Goal: Information Seeking & Learning: Learn about a topic

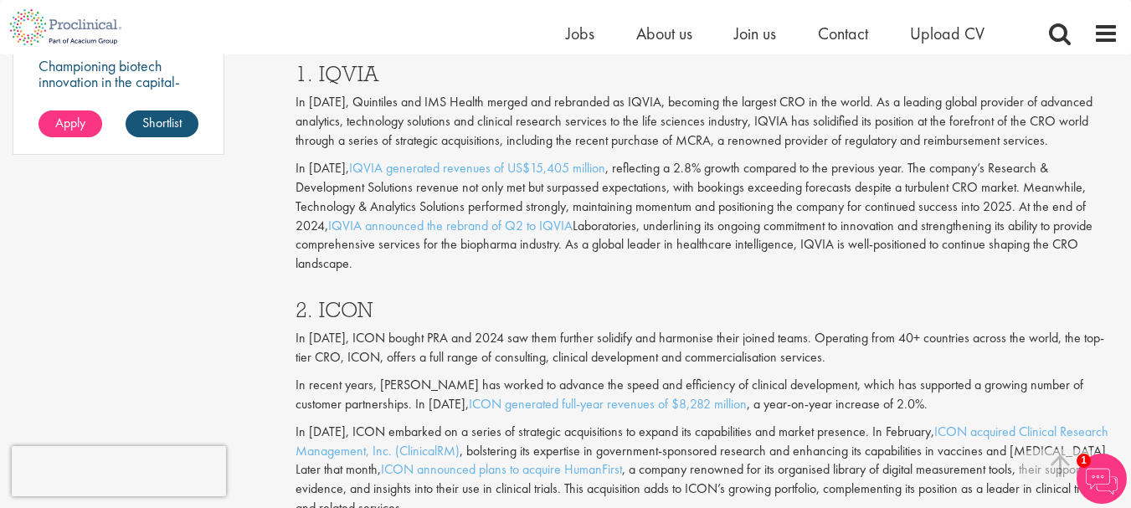
scroll to position [1360, 0]
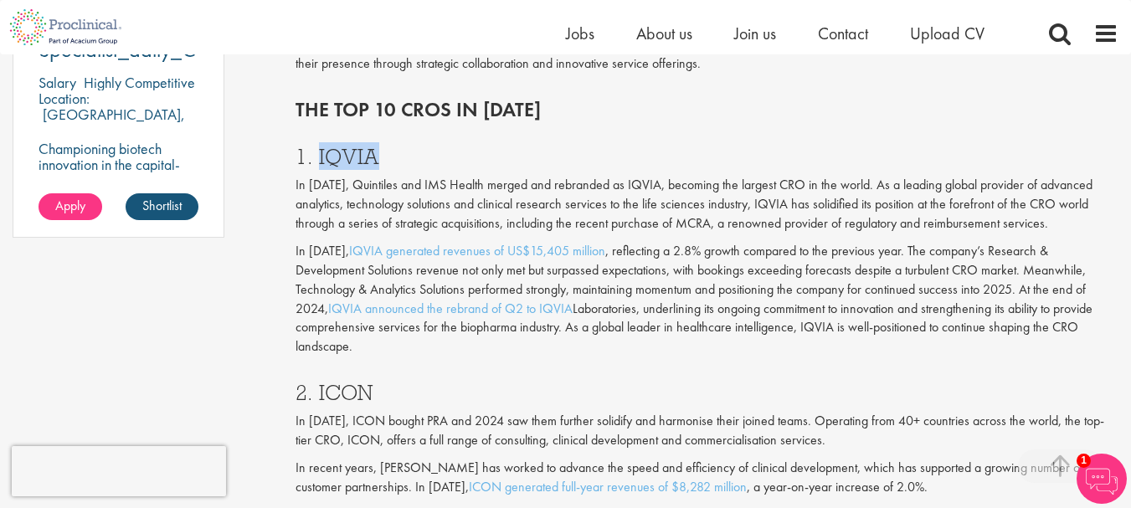
drag, startPoint x: 381, startPoint y: 159, endPoint x: 319, endPoint y: 163, distance: 62.1
click at [319, 163] on h3 "1. IQVIA" at bounding box center [707, 157] width 823 height 22
copy h3 "IQVIA"
drag, startPoint x: 389, startPoint y: 368, endPoint x: 311, endPoint y: 368, distance: 77.9
click at [311, 382] on h3 "2. ICON" at bounding box center [707, 393] width 823 height 22
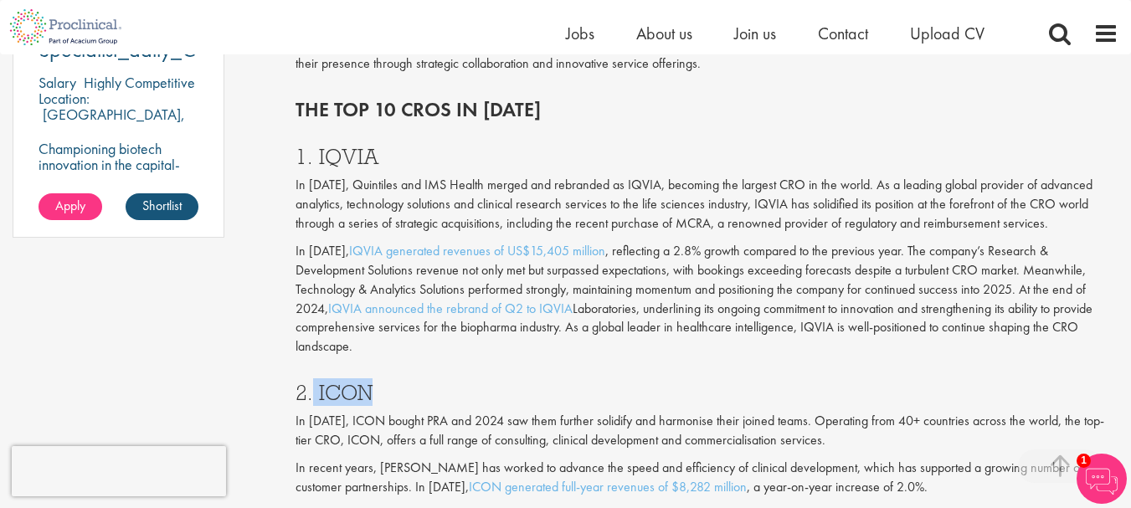
copy h3 "ICON"
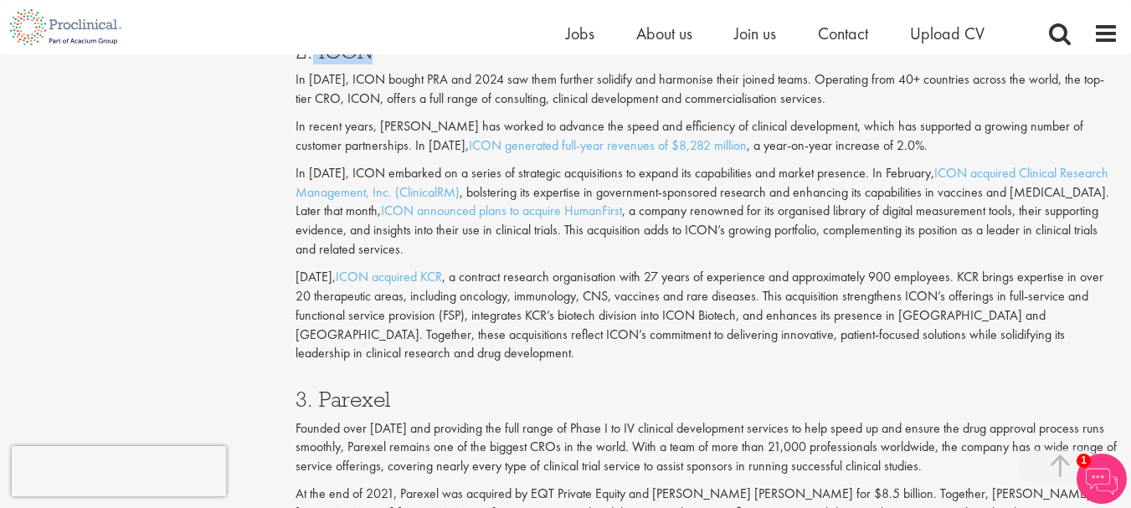
scroll to position [1746, 0]
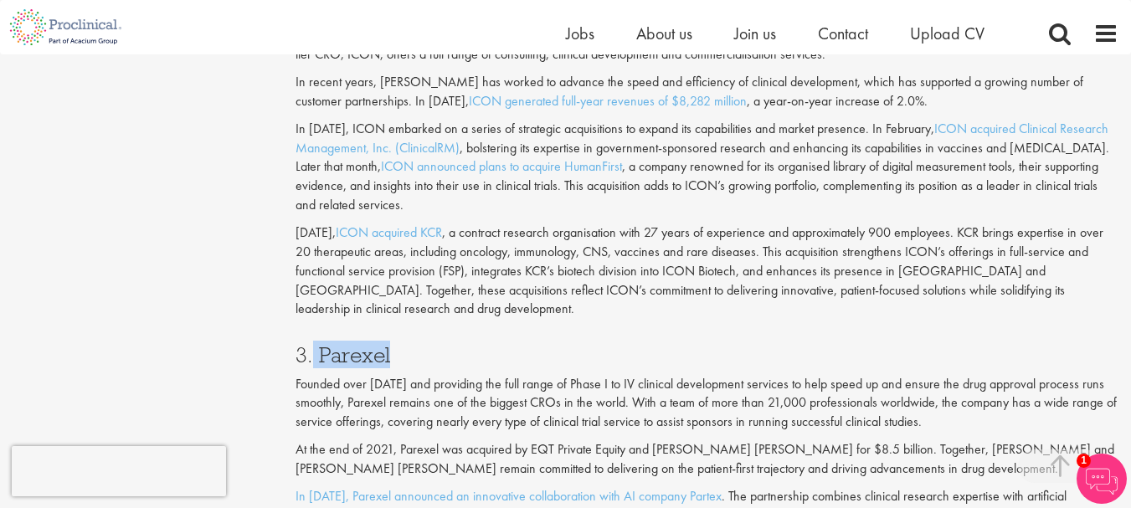
drag, startPoint x: 394, startPoint y: 334, endPoint x: 312, endPoint y: 337, distance: 83.0
click at [312, 344] on h3 "3. Parexel" at bounding box center [707, 355] width 823 height 22
copy h3 "Parexel"
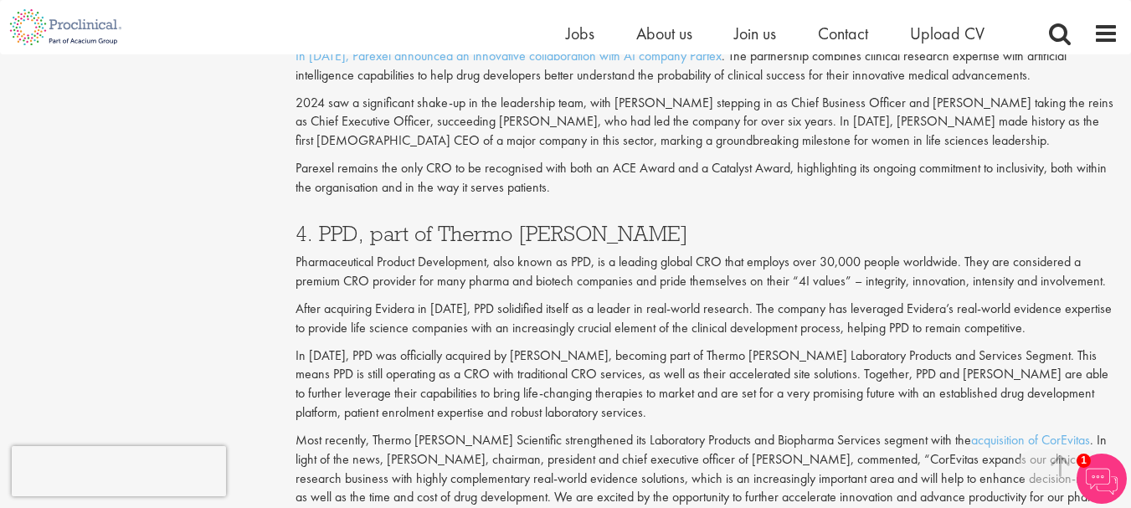
scroll to position [2220, 0]
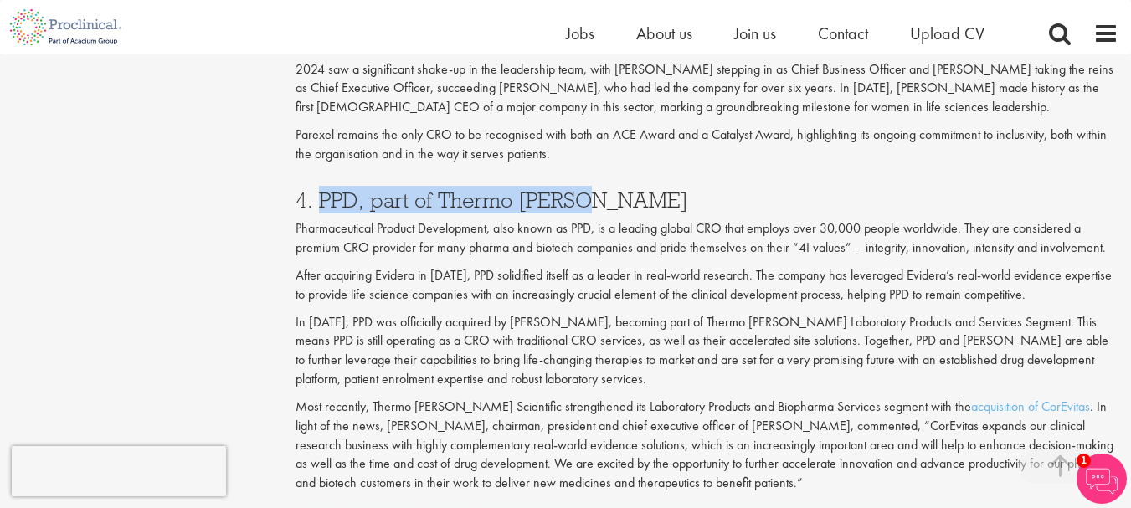
drag, startPoint x: 575, startPoint y: 193, endPoint x: 318, endPoint y: 181, distance: 257.4
click at [318, 189] on h3 "4. PPD, part of Thermo [PERSON_NAME]" at bounding box center [707, 200] width 823 height 22
copy h3 "PPD, part of [PERSON_NAME]"
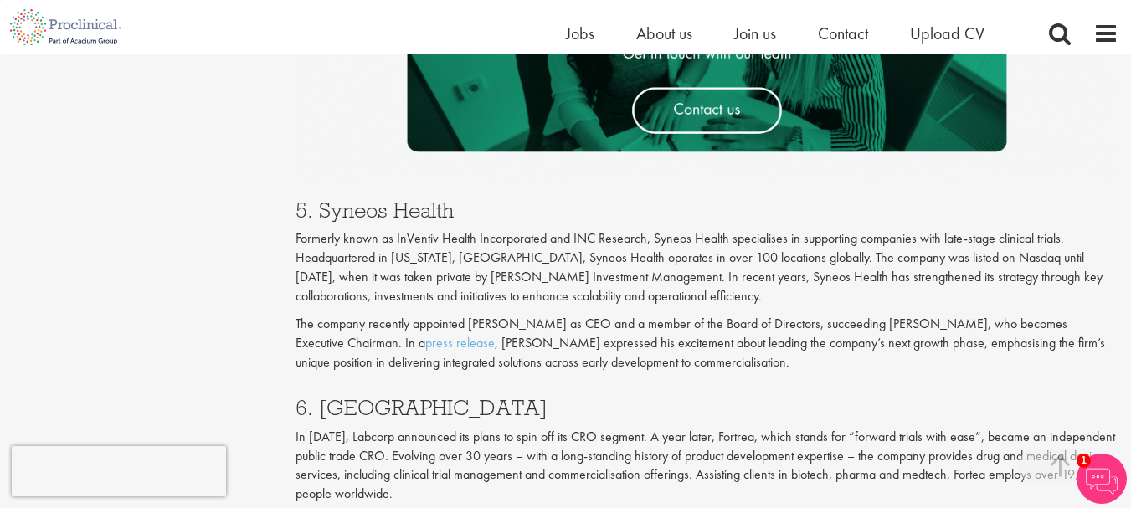
scroll to position [2839, 0]
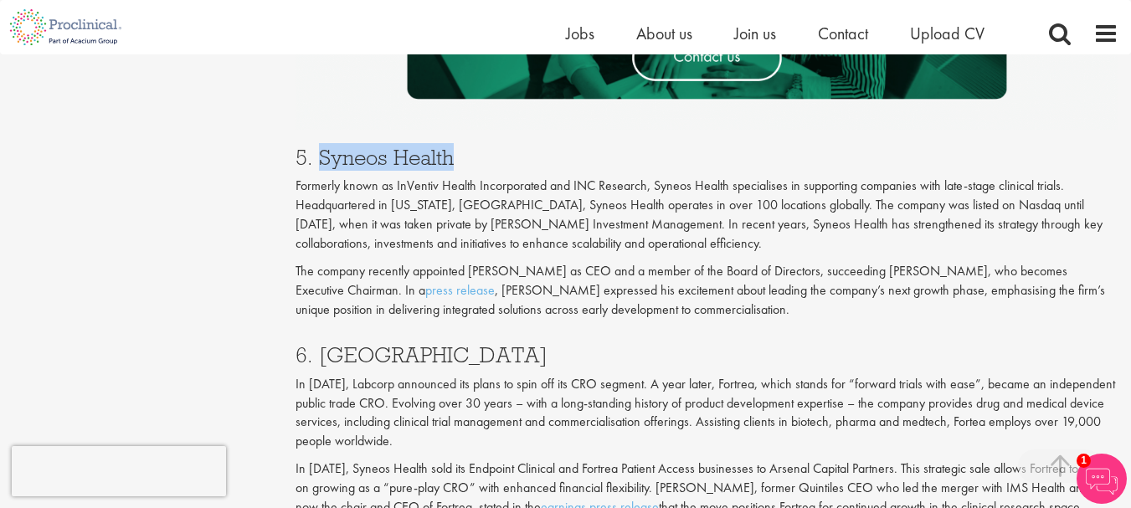
drag, startPoint x: 454, startPoint y: 131, endPoint x: 321, endPoint y: 138, distance: 133.3
click at [321, 147] on h3 "5. Syneos Health" at bounding box center [707, 158] width 823 height 22
copy h3 "Syneos Health"
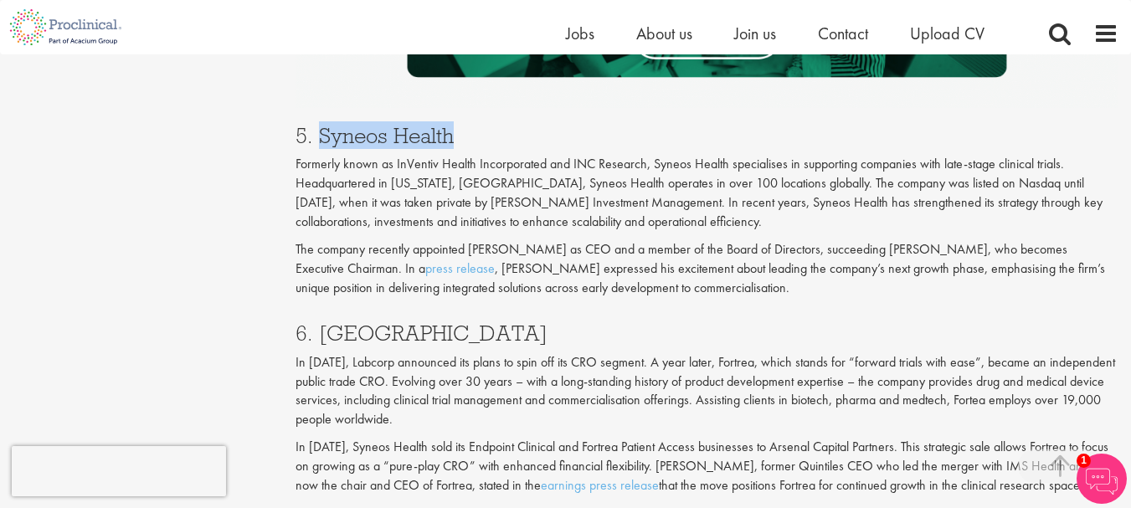
scroll to position [2864, 0]
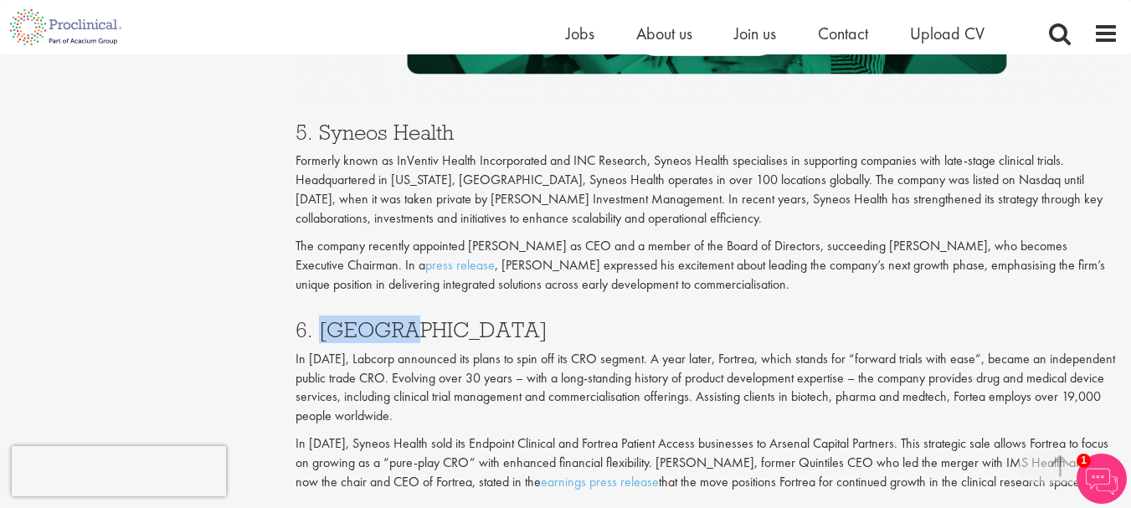
drag, startPoint x: 398, startPoint y: 319, endPoint x: 319, endPoint y: 318, distance: 78.7
click at [319, 319] on h3 "6. [GEOGRAPHIC_DATA]" at bounding box center [707, 330] width 823 height 22
copy h3 "Fortrea"
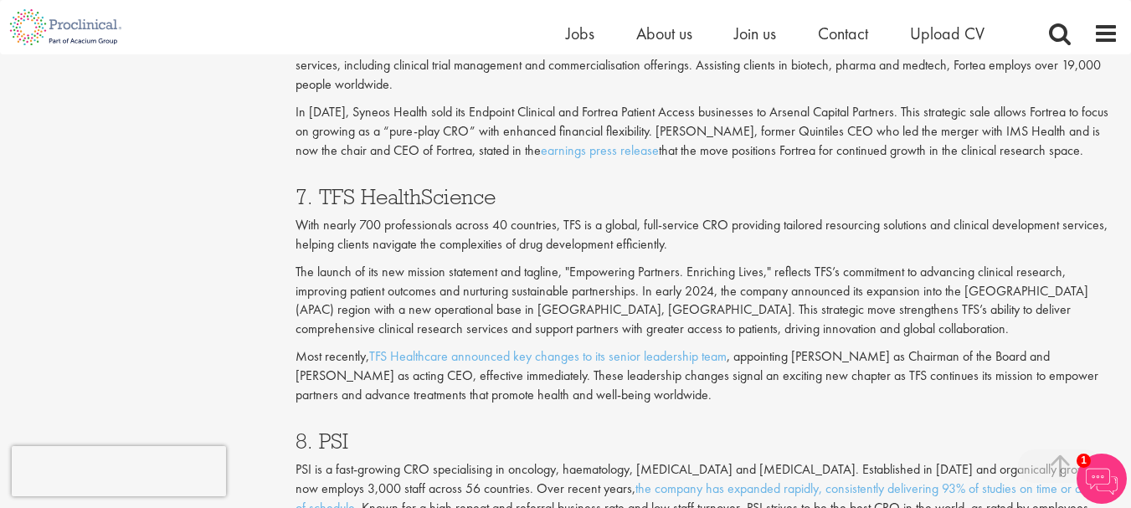
scroll to position [3217, 0]
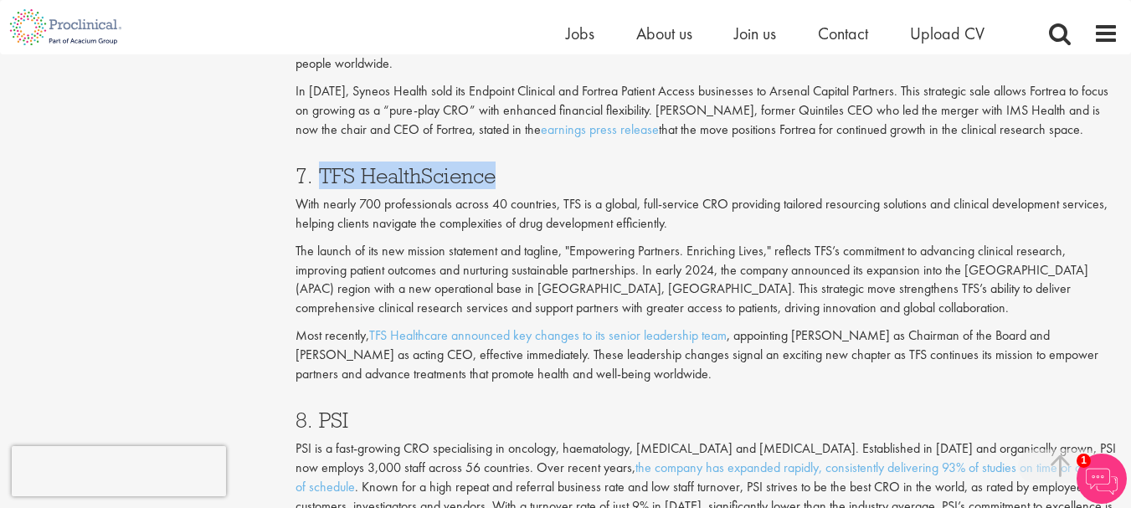
drag, startPoint x: 500, startPoint y: 157, endPoint x: 320, endPoint y: 149, distance: 180.2
click at [320, 165] on h3 "7. TFS HealthScience" at bounding box center [707, 176] width 823 height 22
copy h3 "TFS HealthScience"
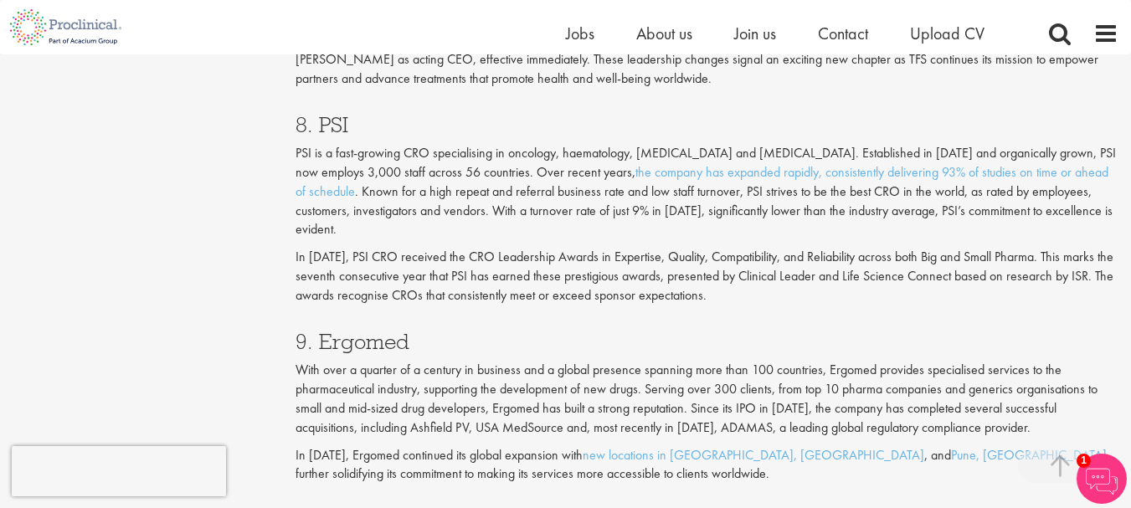
scroll to position [3511, 0]
click at [430, 316] on div "9. Ergomed With over a quarter of a century in business and a global presence s…" at bounding box center [707, 405] width 848 height 178
drag, startPoint x: 382, startPoint y: 116, endPoint x: 342, endPoint y: 121, distance: 40.5
click at [342, 121] on div "8. PSI PSI is a fast-growing CRO specialising in oncology, haematology, [MEDICA…" at bounding box center [707, 207] width 848 height 217
click at [402, 99] on div "8. PSI PSI is a fast-growing CRO specialising in oncology, haematology, [MEDICA…" at bounding box center [707, 207] width 848 height 217
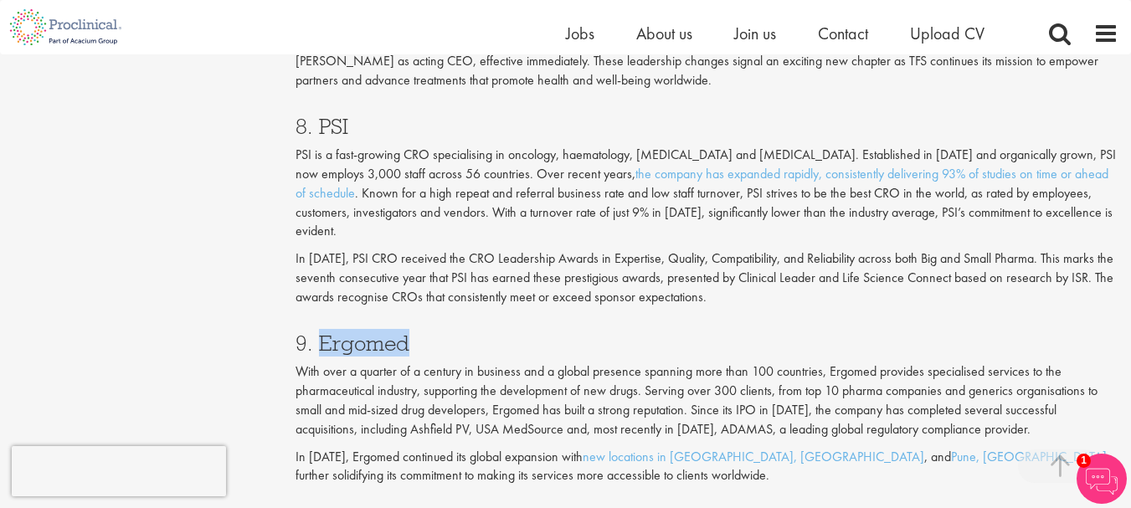
drag, startPoint x: 425, startPoint y: 326, endPoint x: 319, endPoint y: 330, distance: 106.4
click at [319, 332] on h3 "9. Ergomed" at bounding box center [707, 343] width 823 height 22
copy h3 "Ergomed"
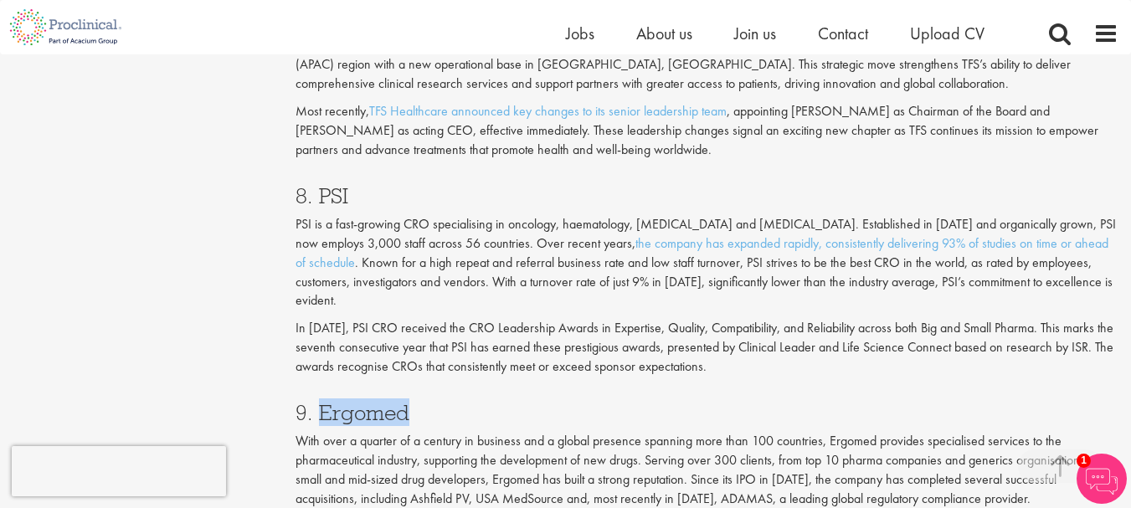
scroll to position [3428, 0]
